Goal: Task Accomplishment & Management: Manage account settings

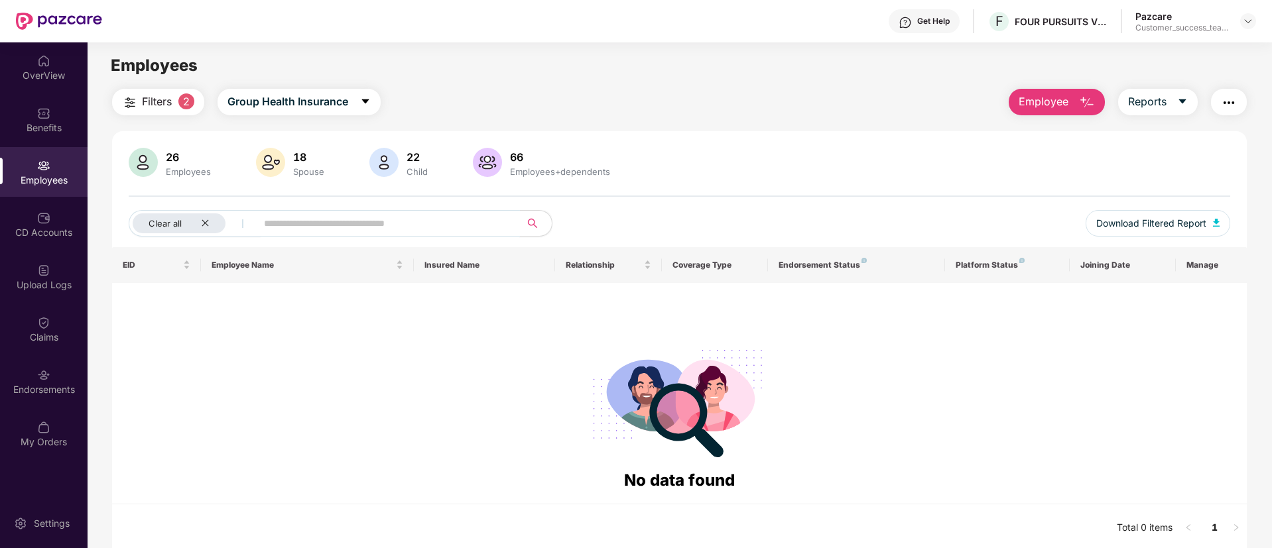
click at [381, 224] on input "text" at bounding box center [383, 223] width 238 height 20
click at [205, 225] on icon "close" at bounding box center [205, 223] width 9 height 9
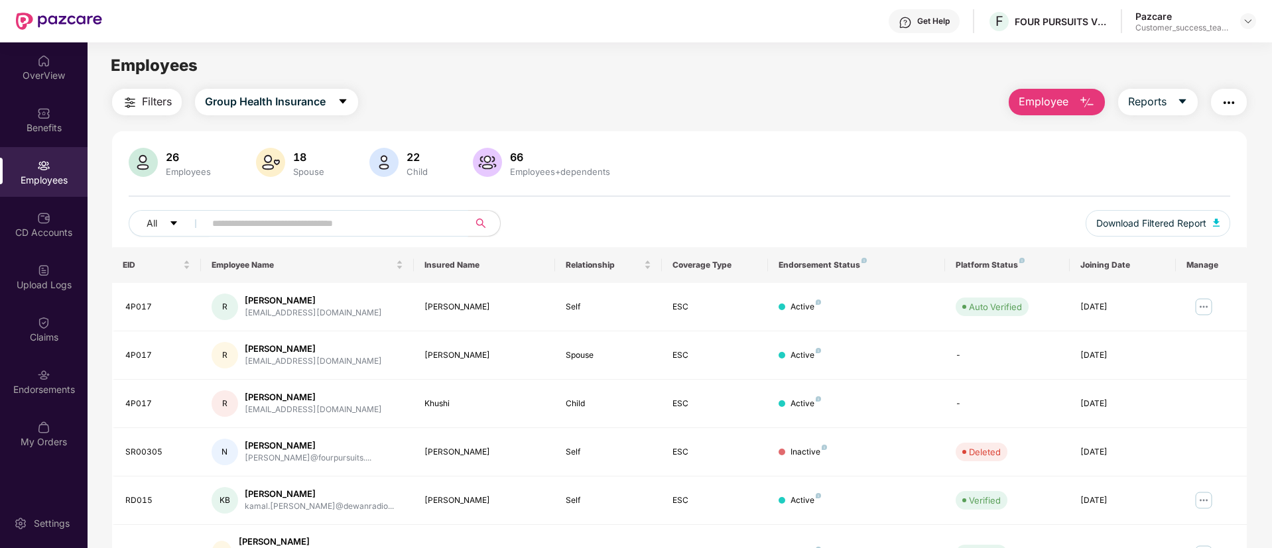
click at [281, 216] on input "text" at bounding box center [331, 223] width 238 height 20
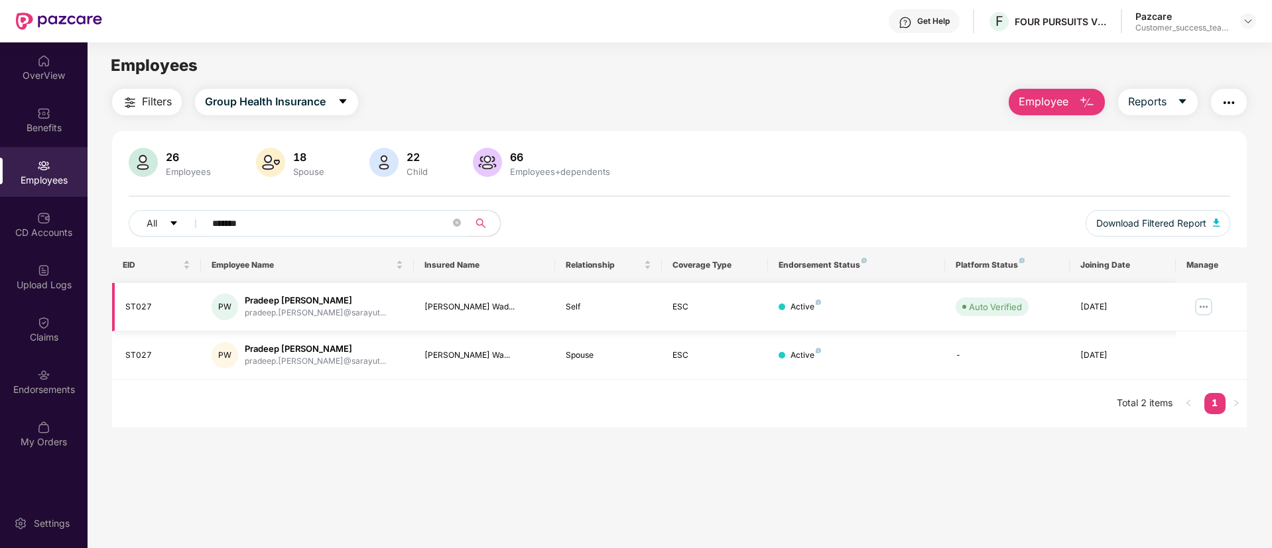
type input "*******"
click at [1195, 312] on img at bounding box center [1203, 306] width 21 height 21
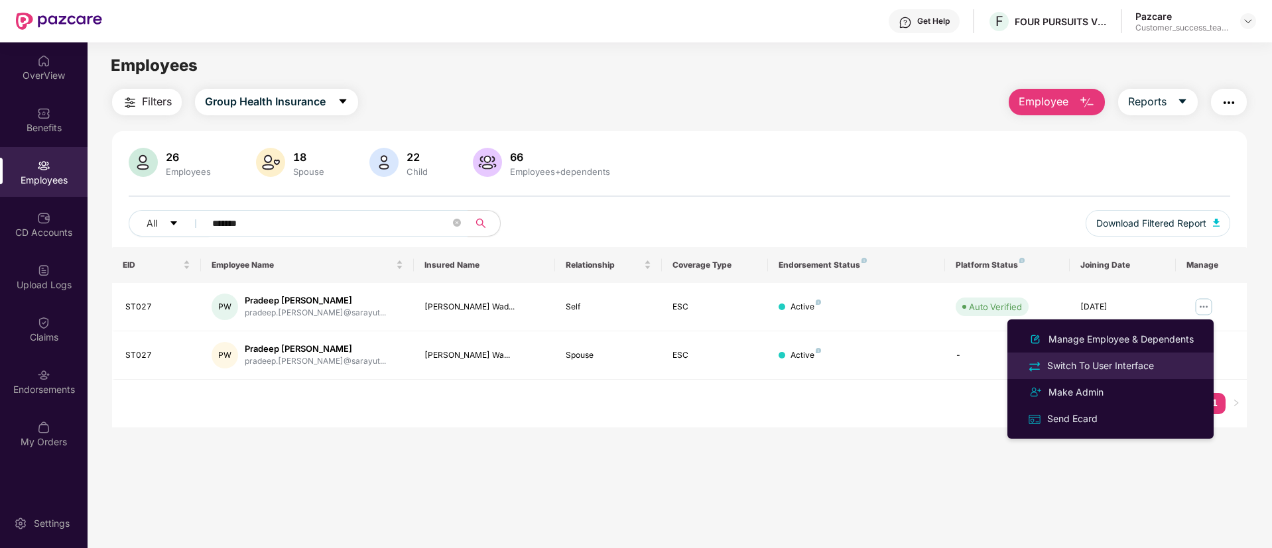
click at [1145, 359] on div "Switch To User Interface" at bounding box center [1100, 366] width 112 height 15
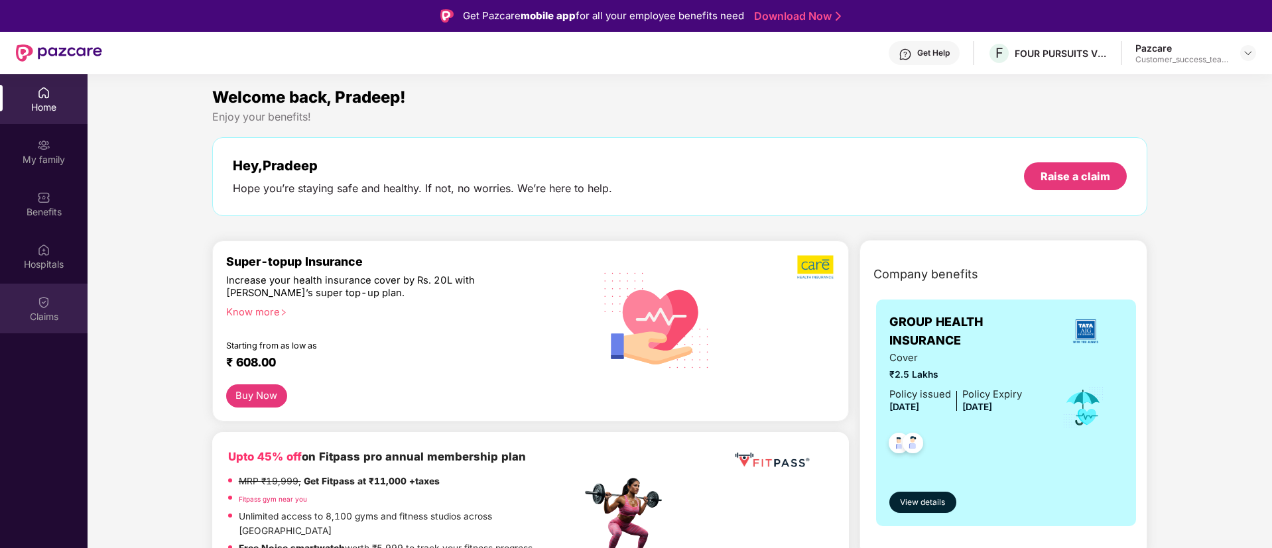
click at [40, 297] on img at bounding box center [43, 302] width 13 height 13
